Goal: Share content: Share content

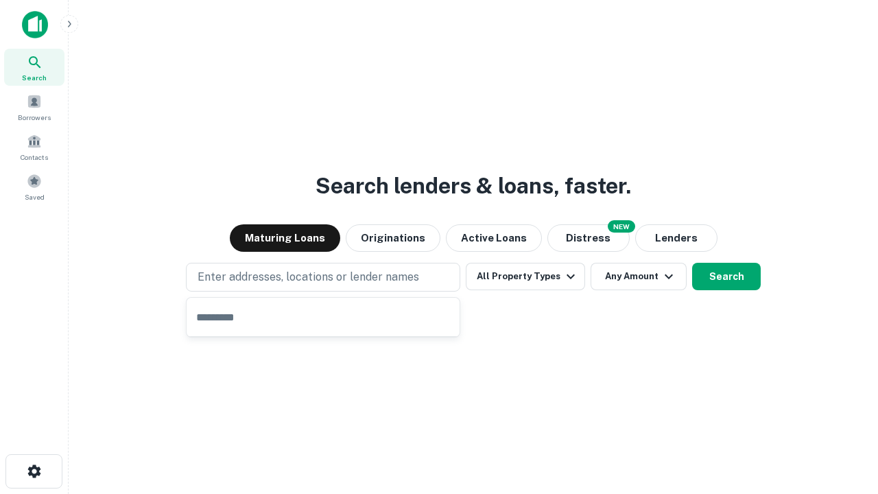
type input "**********"
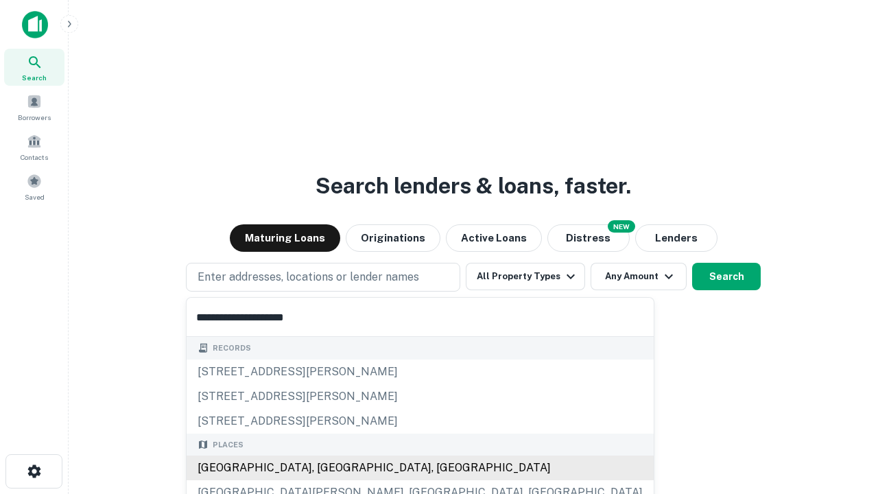
click at [328, 468] on div "[GEOGRAPHIC_DATA], [GEOGRAPHIC_DATA], [GEOGRAPHIC_DATA]" at bounding box center [420, 467] width 467 height 25
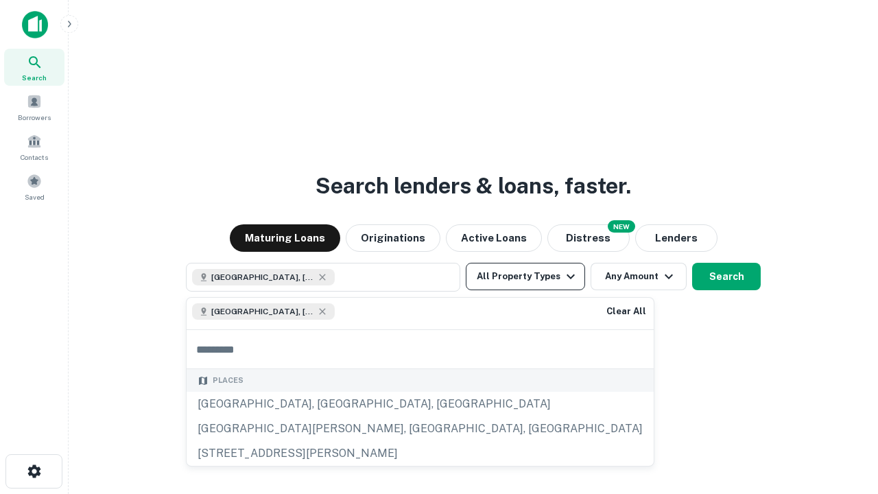
click at [525, 276] on button "All Property Types" at bounding box center [525, 276] width 119 height 27
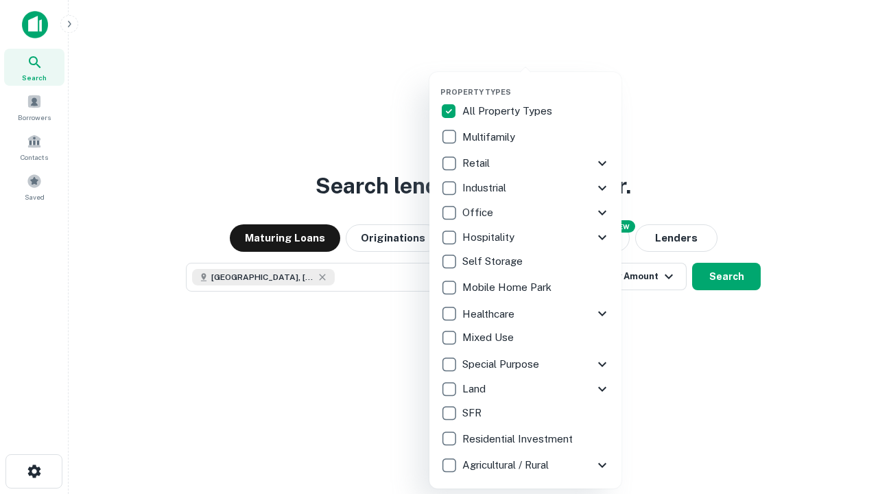
click at [536, 83] on button "button" at bounding box center [536, 83] width 192 height 1
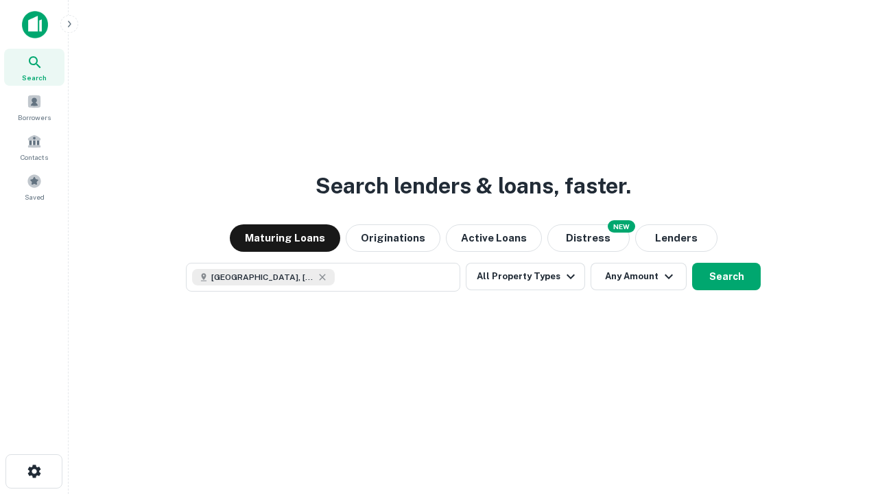
scroll to position [22, 0]
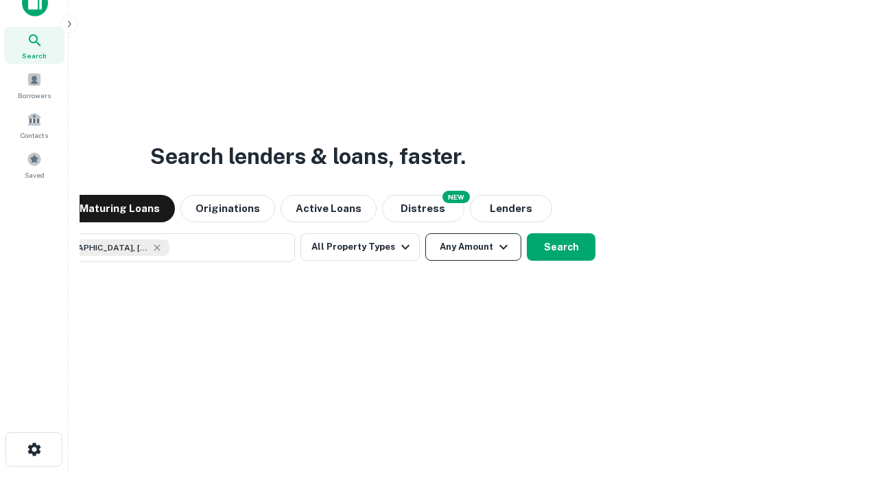
click at [425, 233] on button "Any Amount" at bounding box center [473, 246] width 96 height 27
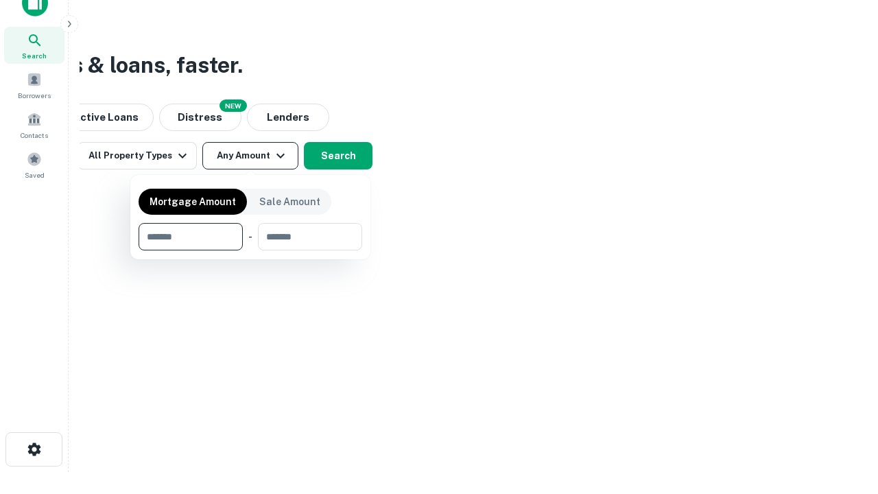
type input "*******"
click at [250, 250] on button "button" at bounding box center [251, 250] width 224 height 1
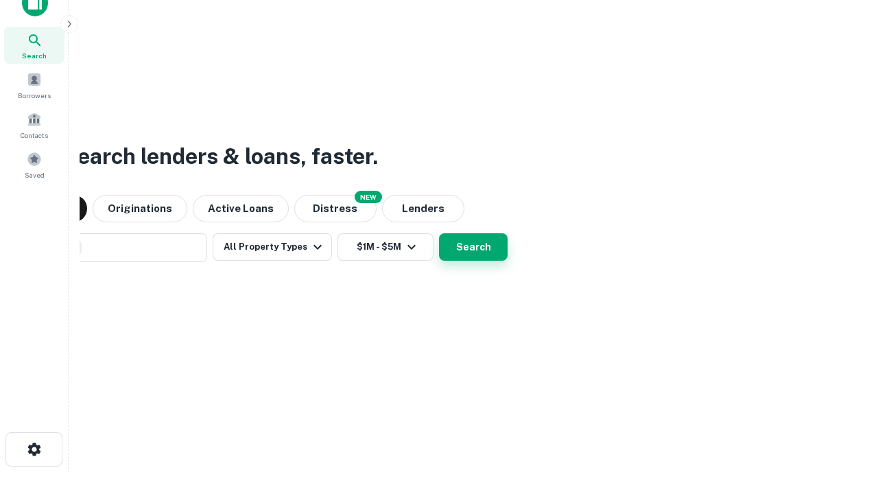
click at [439, 233] on button "Search" at bounding box center [473, 246] width 69 height 27
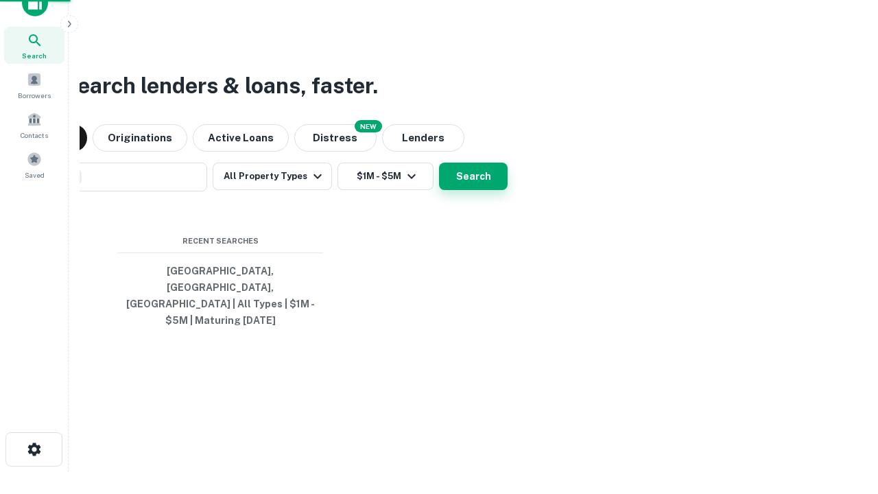
scroll to position [45, 388]
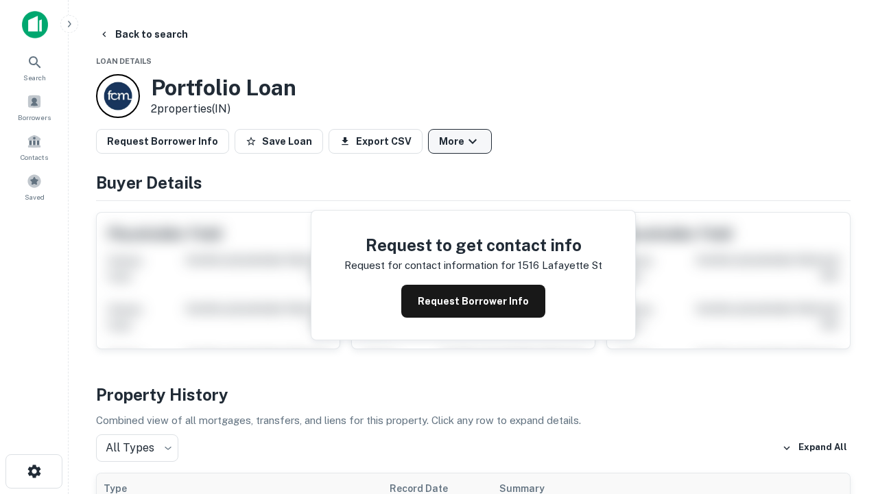
click at [459, 141] on button "More" at bounding box center [460, 141] width 64 height 25
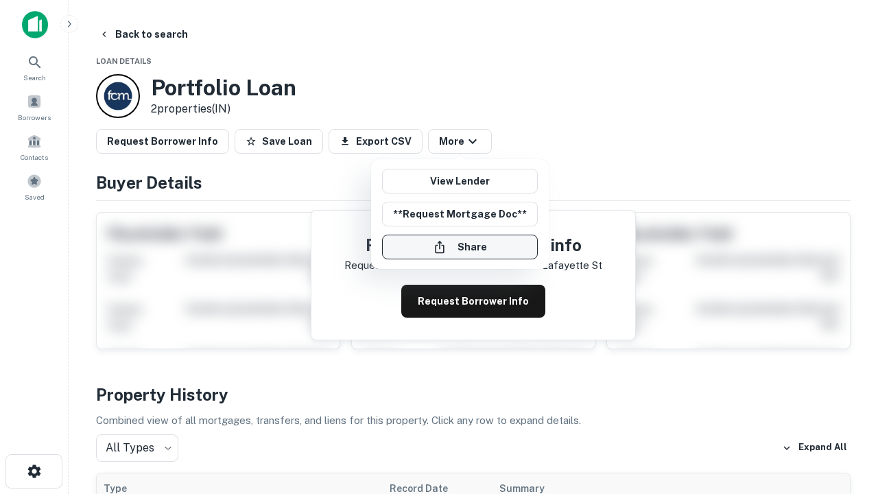
click at [459, 247] on button "Share" at bounding box center [460, 247] width 156 height 25
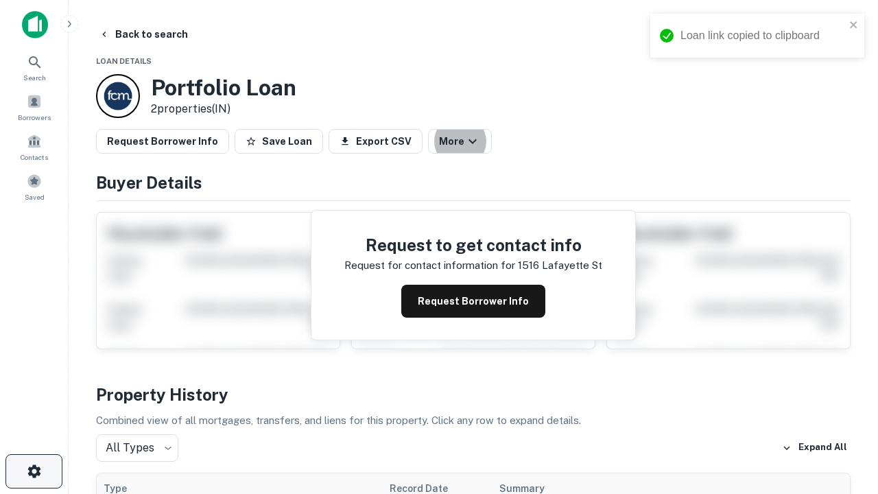
click at [34, 471] on icon "button" at bounding box center [34, 471] width 16 height 16
